Goal: Transaction & Acquisition: Purchase product/service

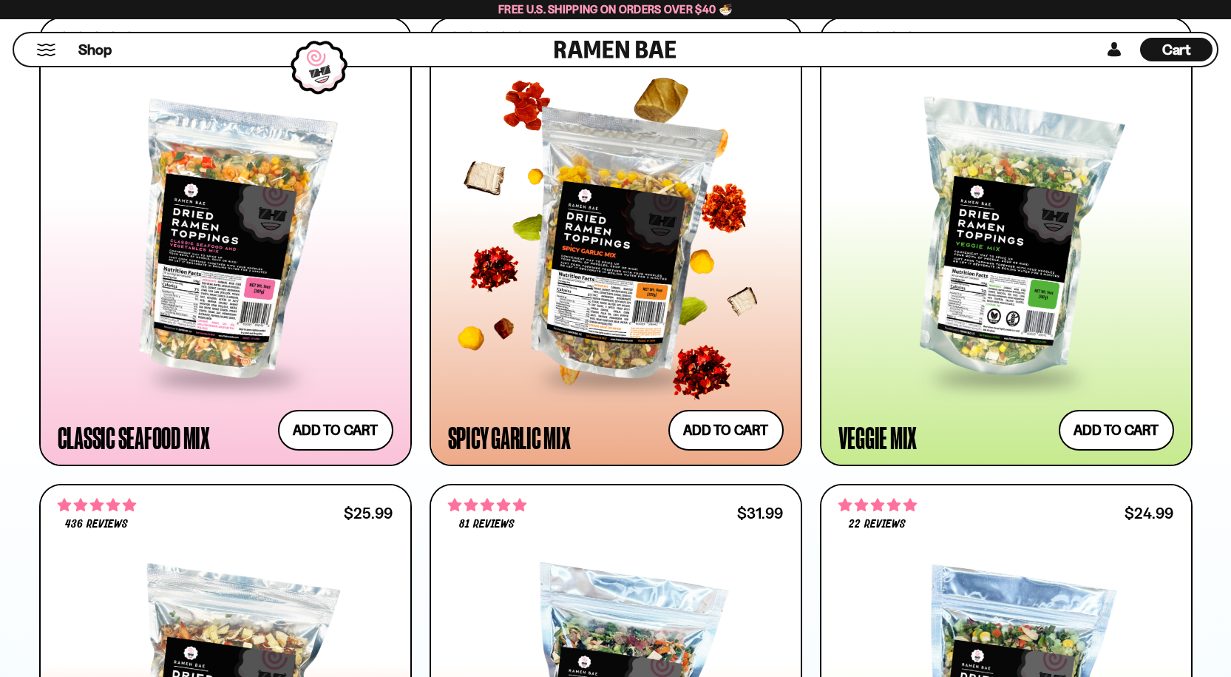
scroll to position [887, 0]
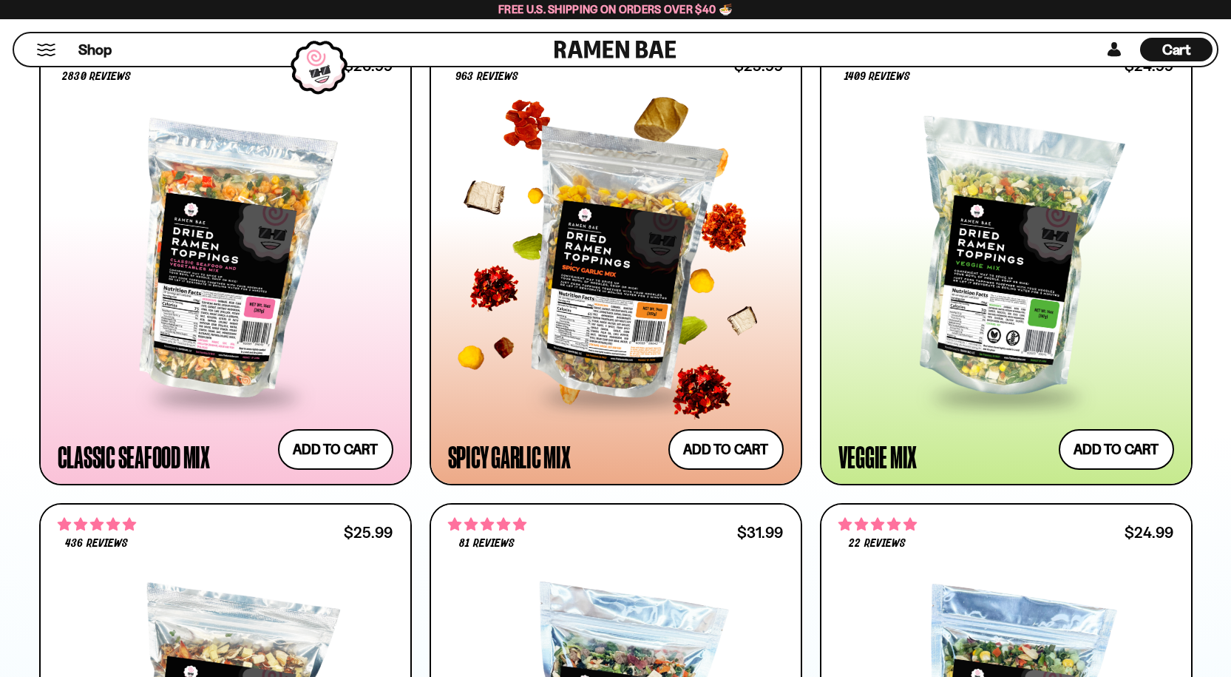
click at [606, 330] on div at bounding box center [616, 260] width 336 height 269
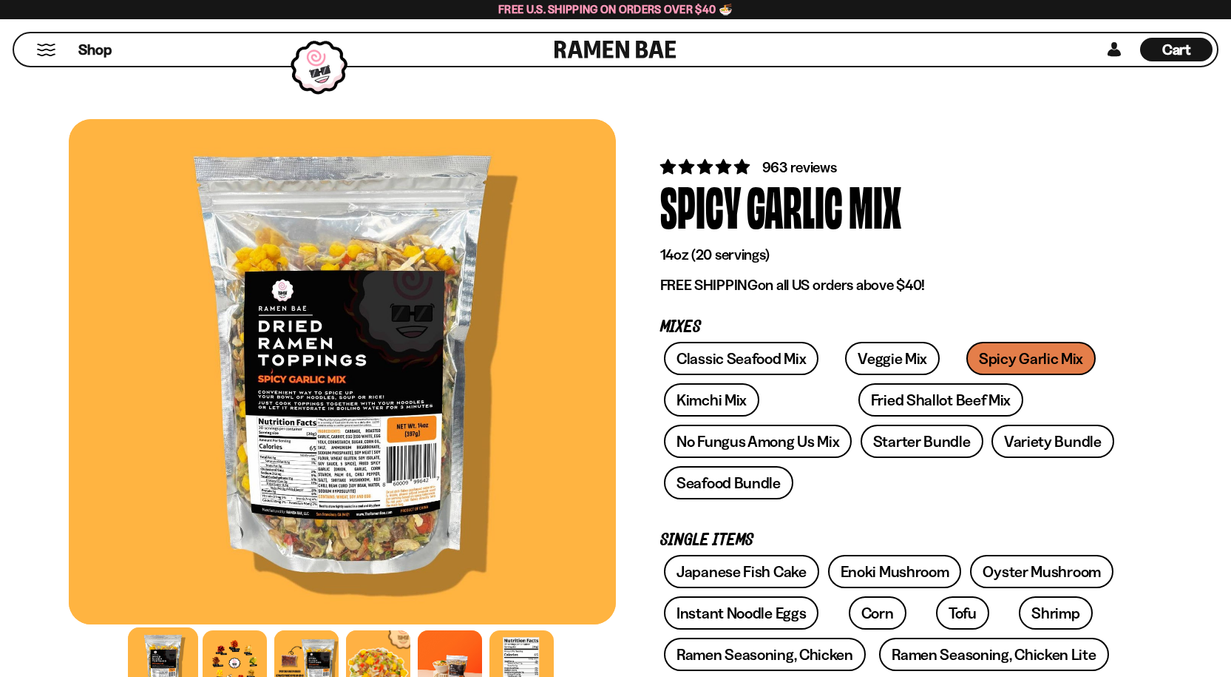
scroll to position [518, 0]
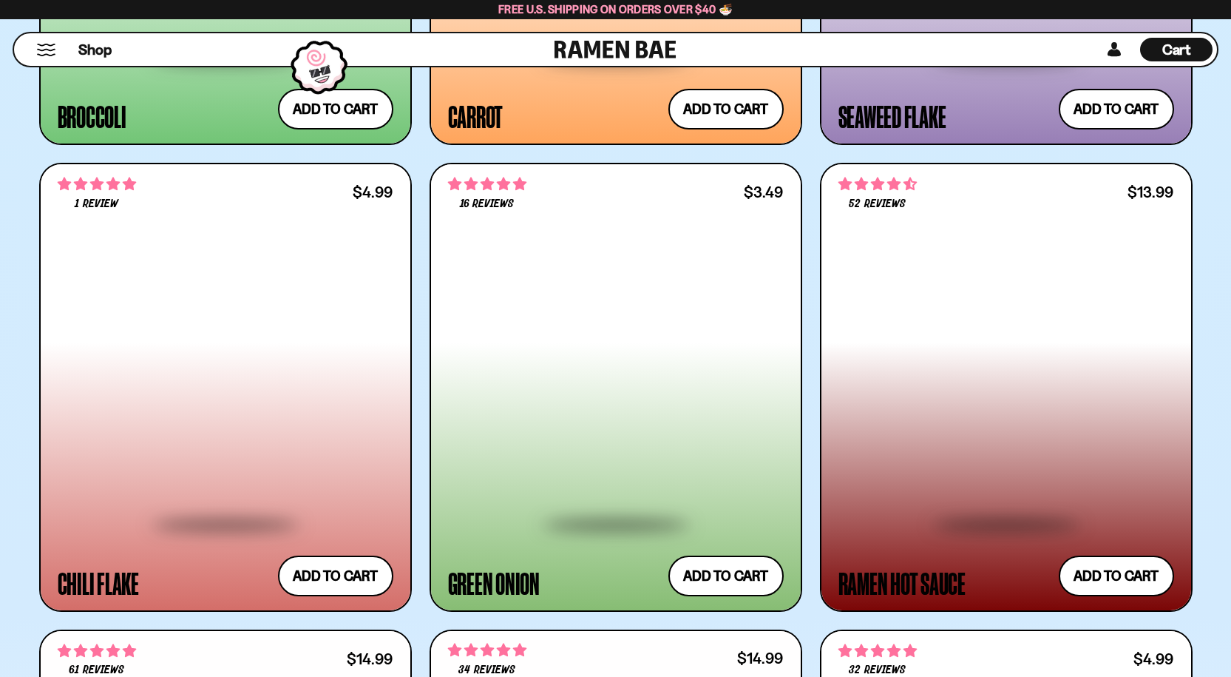
scroll to position [4881, 0]
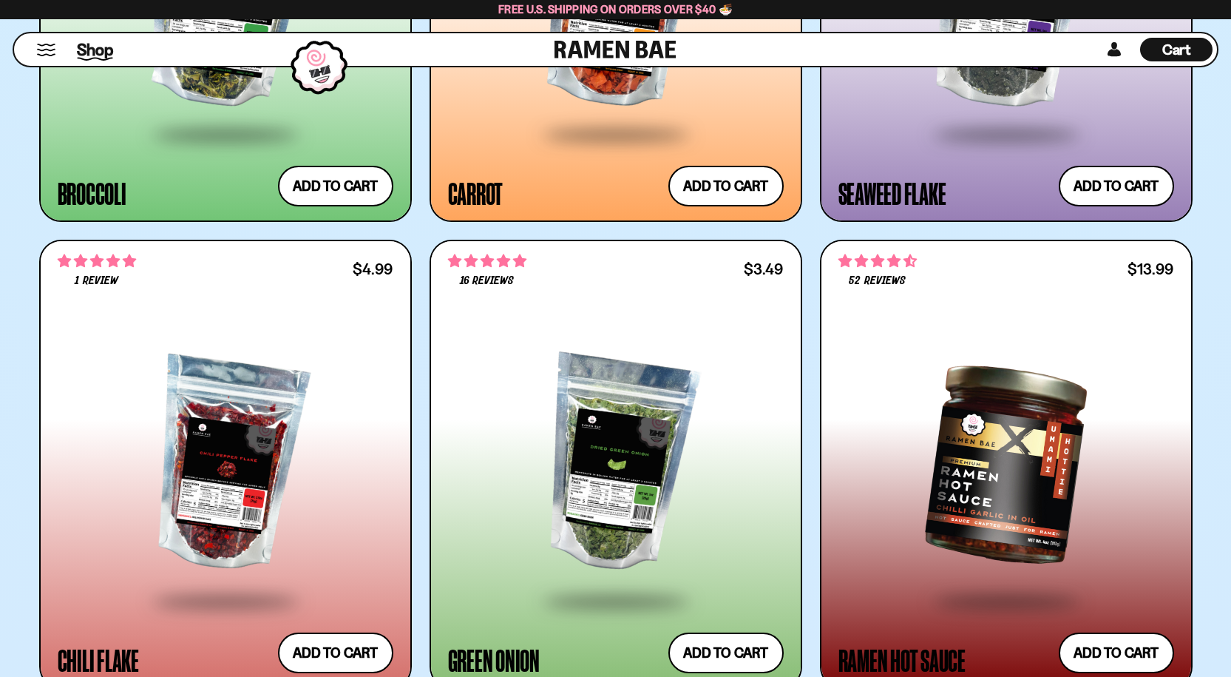
click at [84, 53] on span "Shop" at bounding box center [95, 49] width 36 height 22
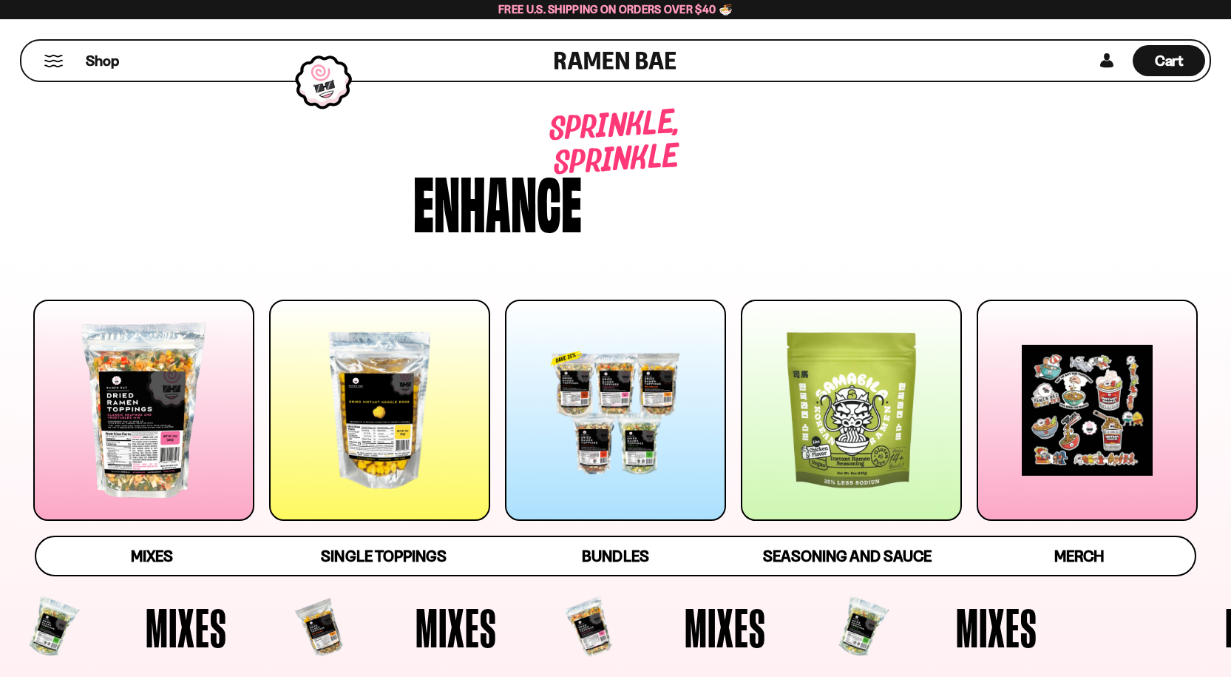
click at [52, 58] on button "Mobile Menu Trigger" at bounding box center [54, 61] width 20 height 13
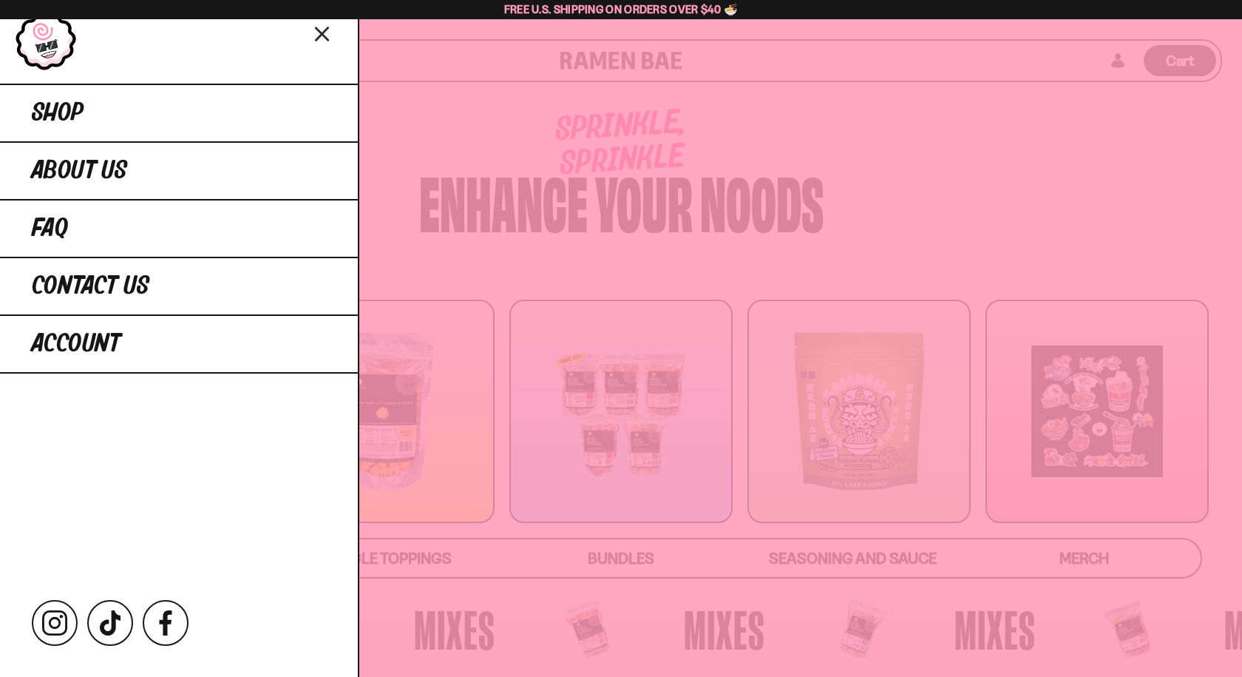
click at [490, 112] on div at bounding box center [621, 338] width 1242 height 677
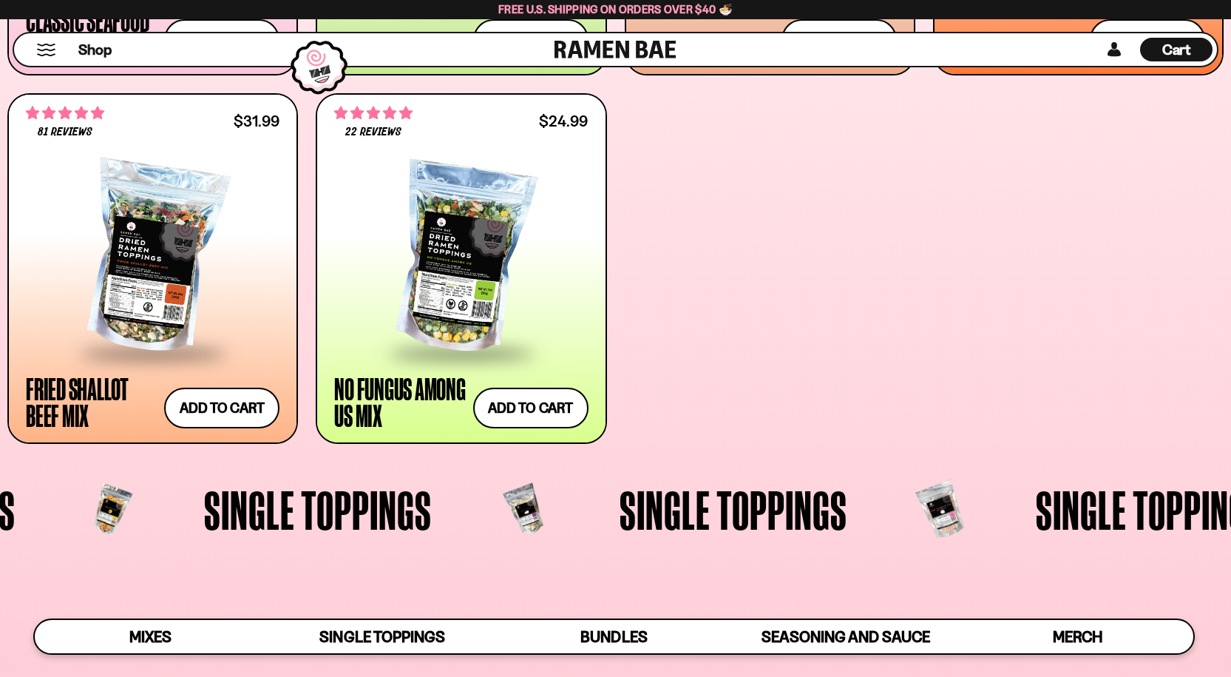
scroll to position [961, 0]
